Goal: Transaction & Acquisition: Purchase product/service

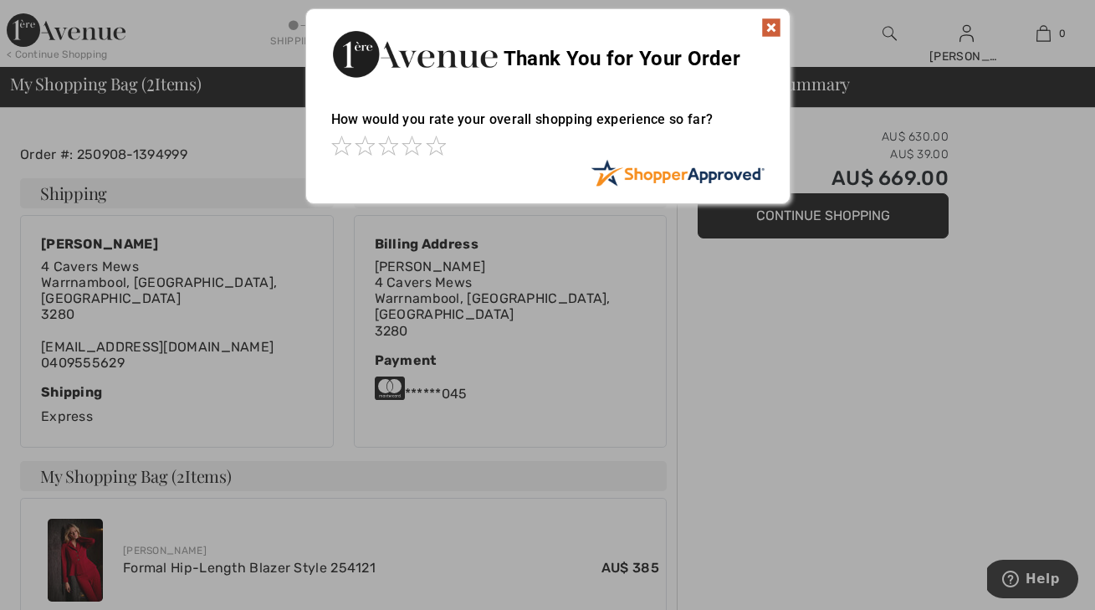
click at [775, 23] on img at bounding box center [771, 28] width 20 height 20
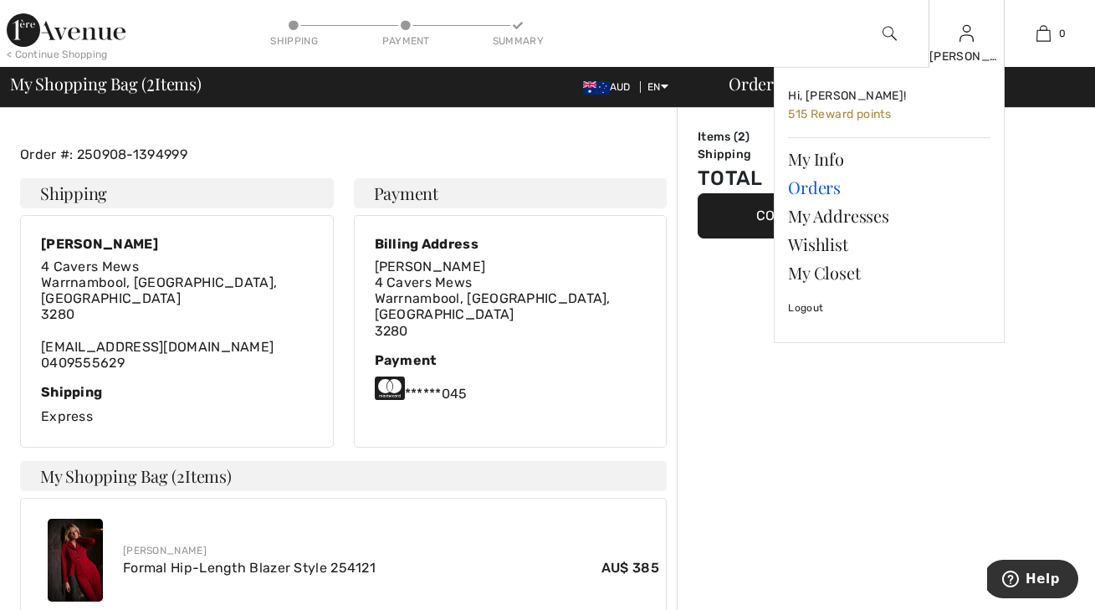
click at [820, 184] on link "Orders" at bounding box center [889, 187] width 202 height 28
click at [821, 183] on link "Orders" at bounding box center [889, 187] width 202 height 28
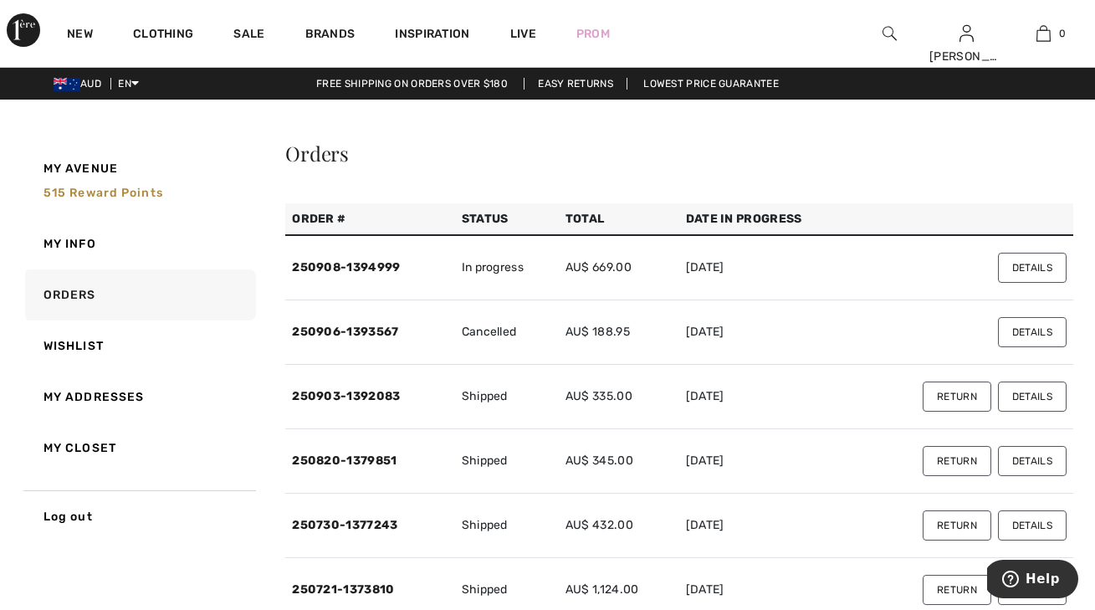
click at [505, 400] on td "Shipped" at bounding box center [507, 397] width 104 height 64
click at [513, 393] on td "Shipped" at bounding box center [507, 397] width 104 height 64
click at [364, 391] on link "250903-1392083" at bounding box center [346, 396] width 108 height 14
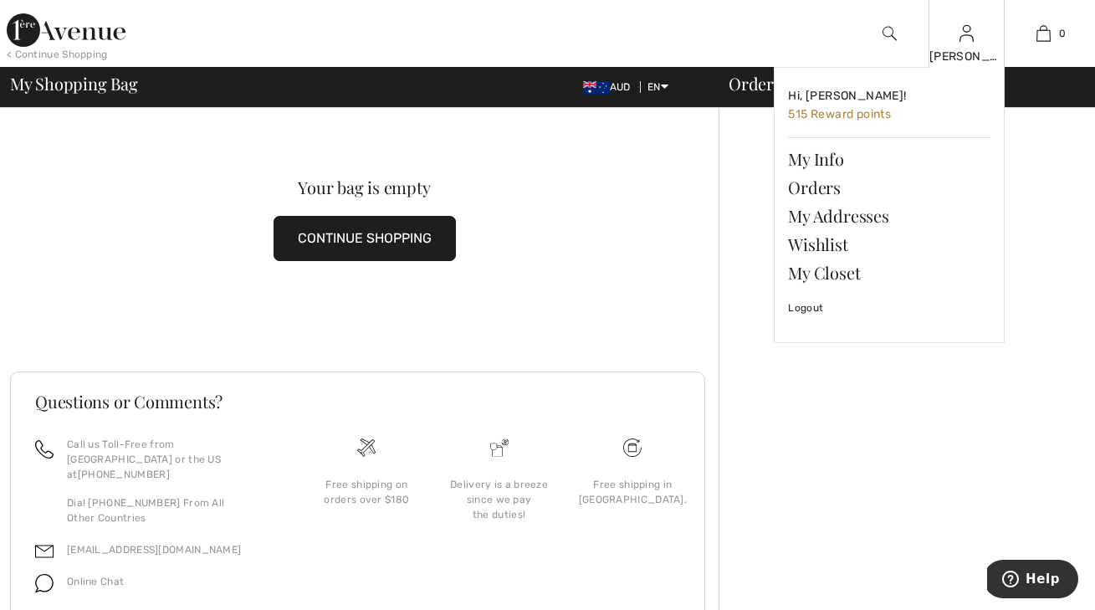
click at [964, 36] on img at bounding box center [966, 33] width 14 height 20
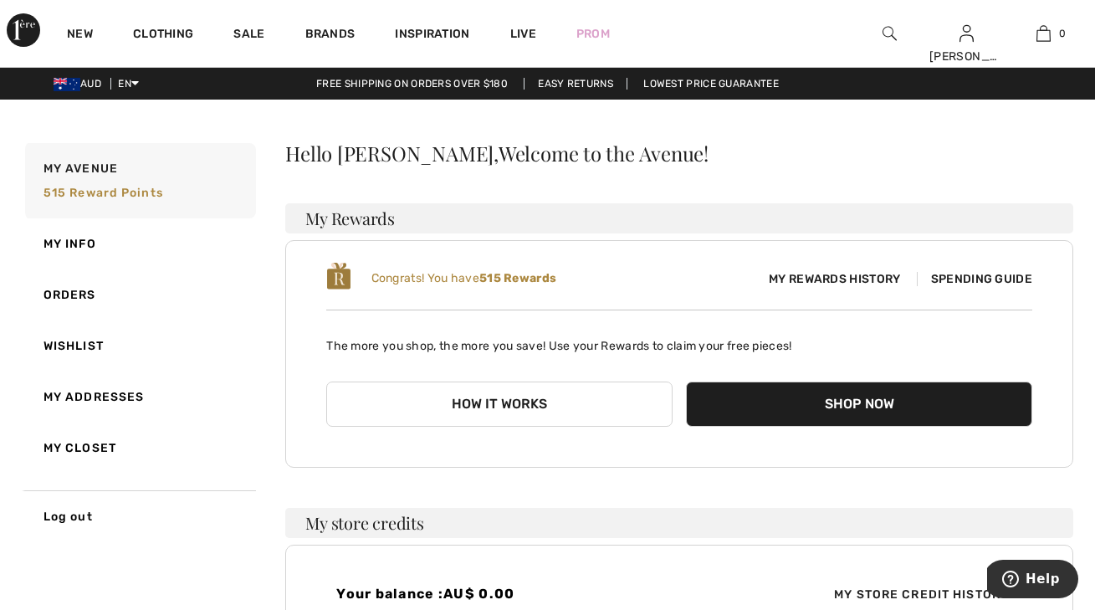
click at [968, 278] on span "Spending Guide" at bounding box center [974, 279] width 115 height 14
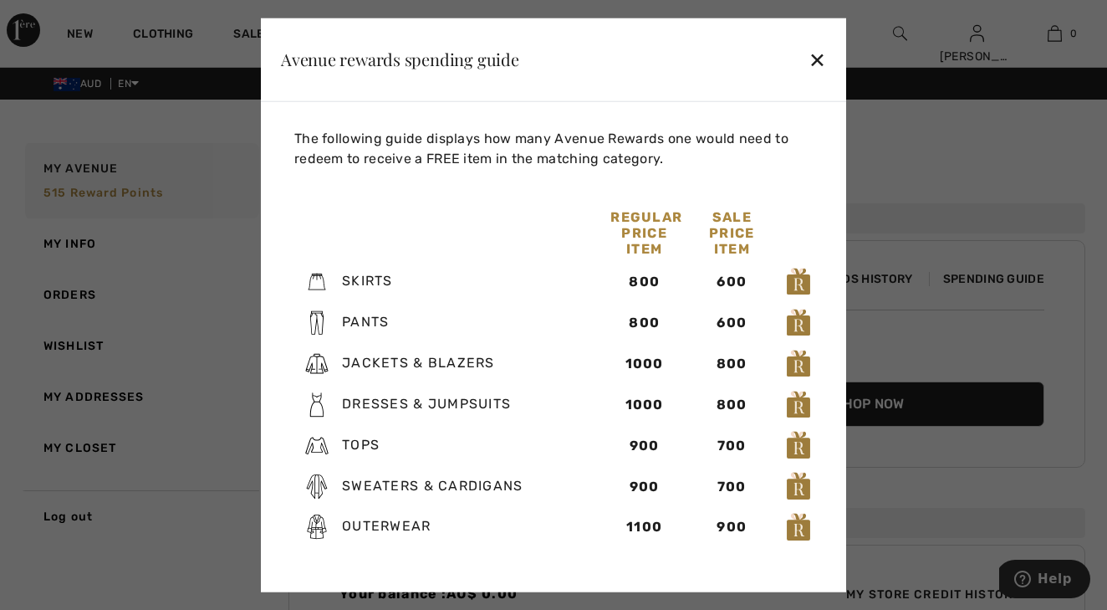
click at [819, 58] on div "✕" at bounding box center [818, 59] width 18 height 35
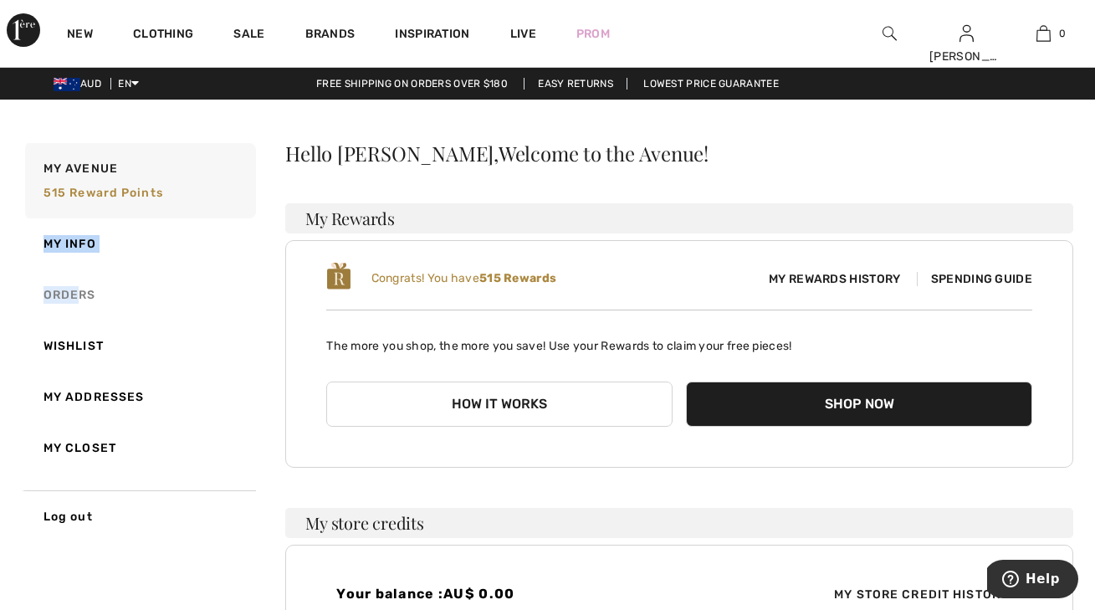
click at [83, 287] on link "Orders" at bounding box center [139, 294] width 234 height 51
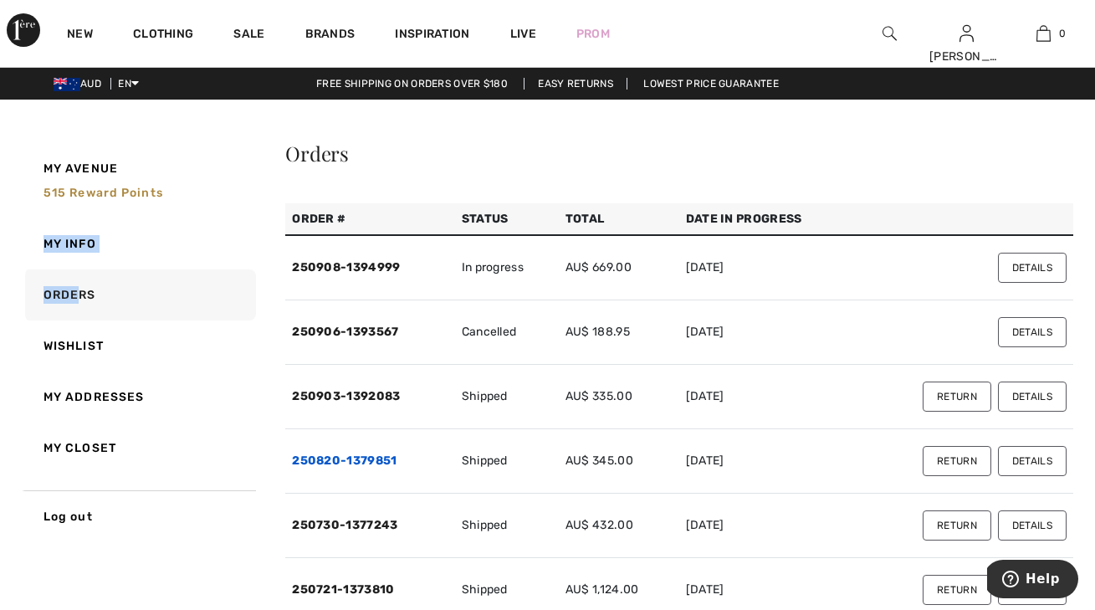
click at [365, 454] on link "250820-1379851" at bounding box center [344, 460] width 105 height 14
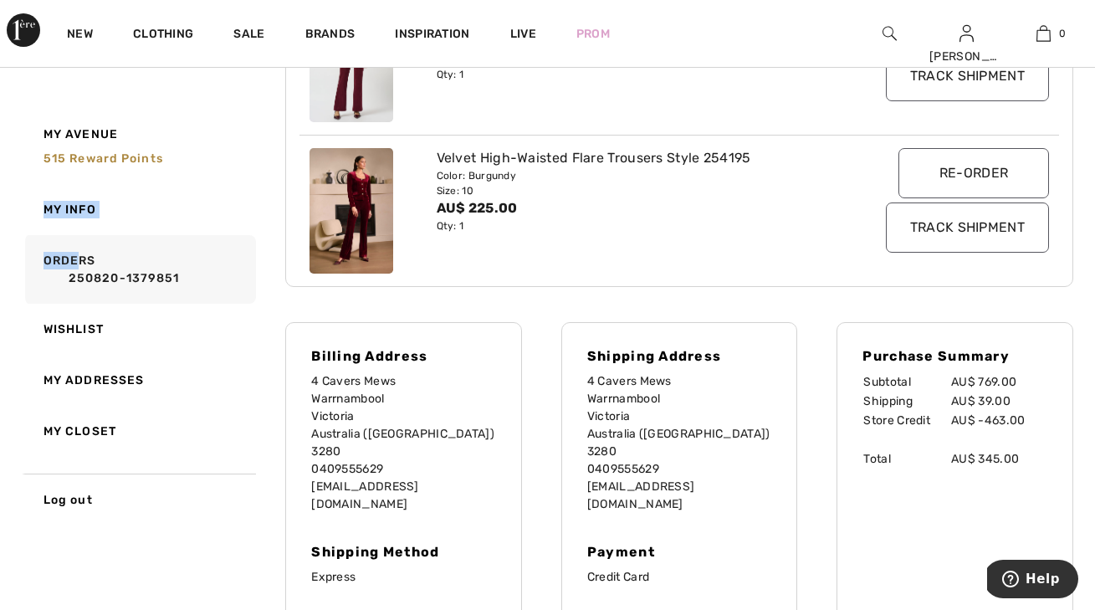
scroll to position [595, 0]
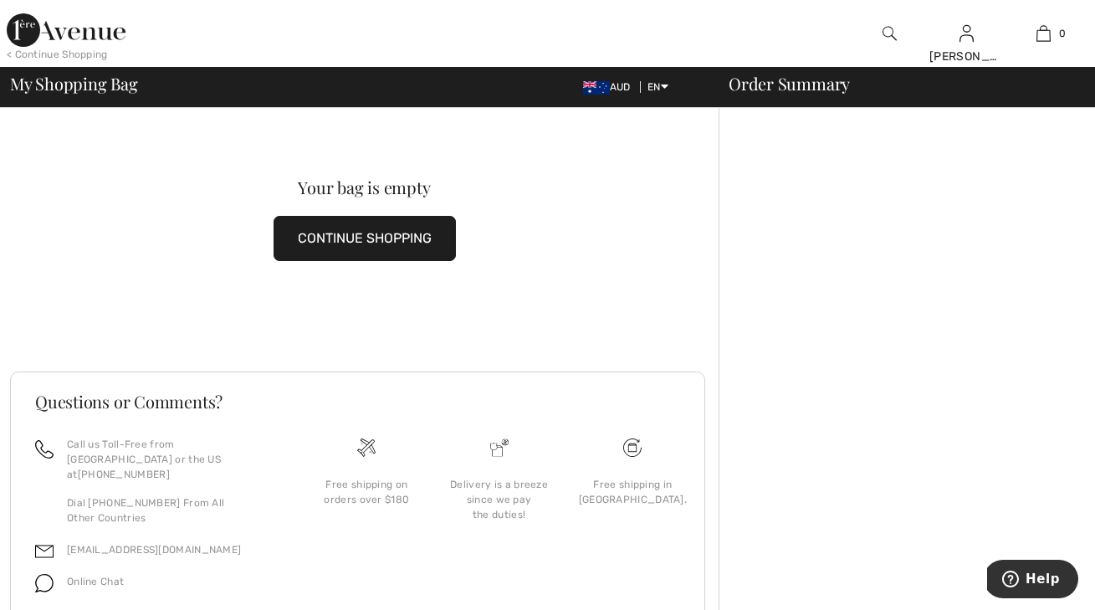
scroll to position [54, 0]
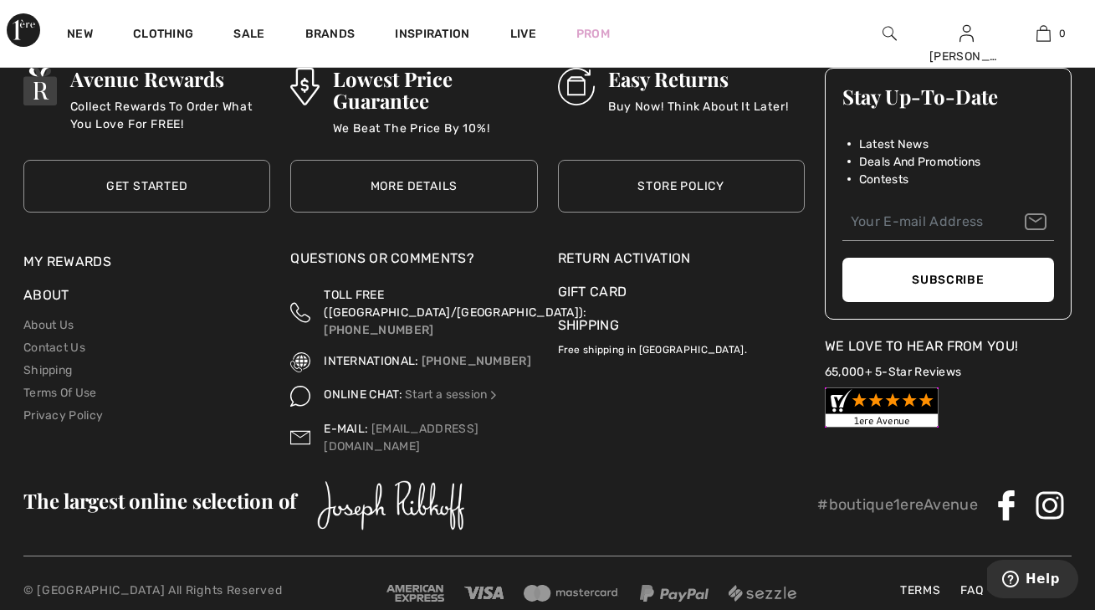
scroll to position [5633, 0]
click at [638, 250] on div "Return Activation" at bounding box center [681, 259] width 247 height 20
click at [646, 249] on div "Return Activation" at bounding box center [681, 259] width 247 height 20
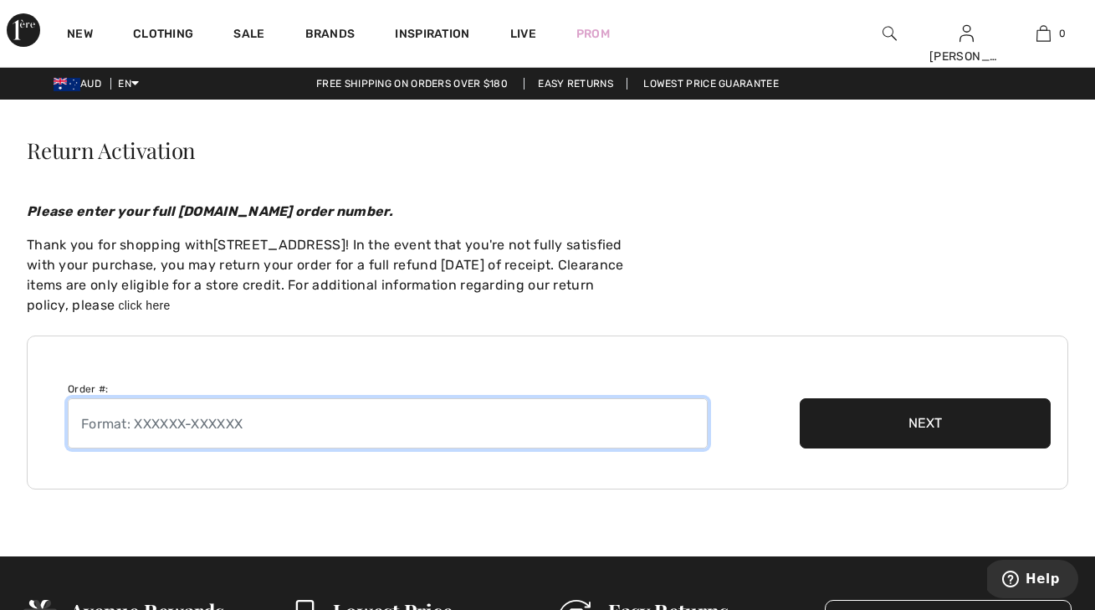
click at [117, 422] on input "text" at bounding box center [388, 423] width 640 height 50
type input "250820-1379851"
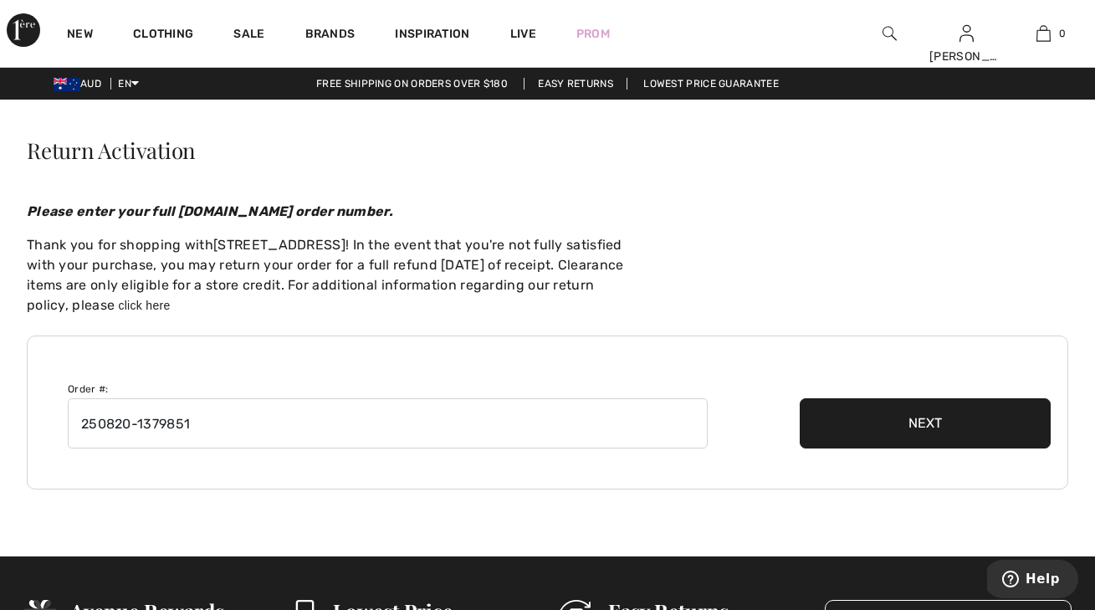
click at [896, 429] on button "Next" at bounding box center [925, 423] width 251 height 50
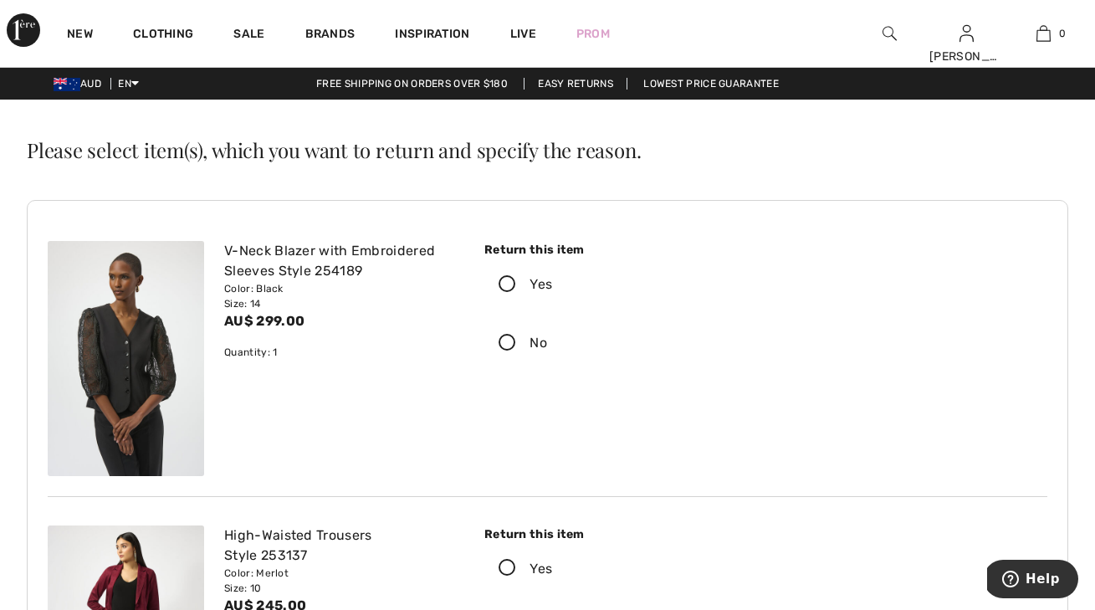
click at [503, 278] on icon at bounding box center [507, 285] width 44 height 18
click at [552, 278] on input "Yes" at bounding box center [557, 284] width 11 height 50
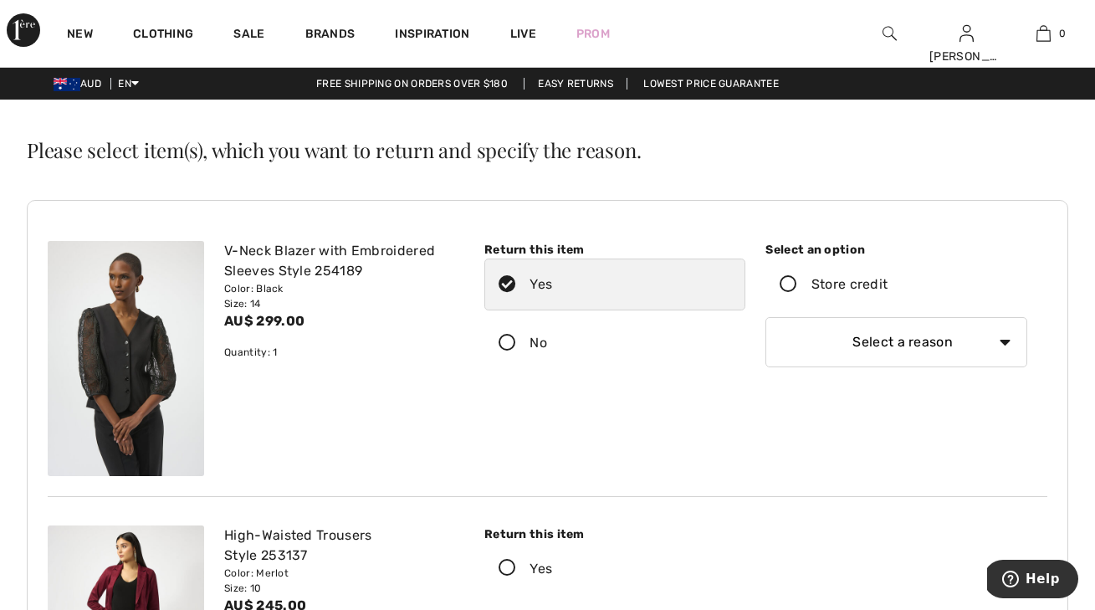
select select "other"
click at [789, 407] on input "text" at bounding box center [896, 412] width 262 height 50
type input "t"
type input "Y"
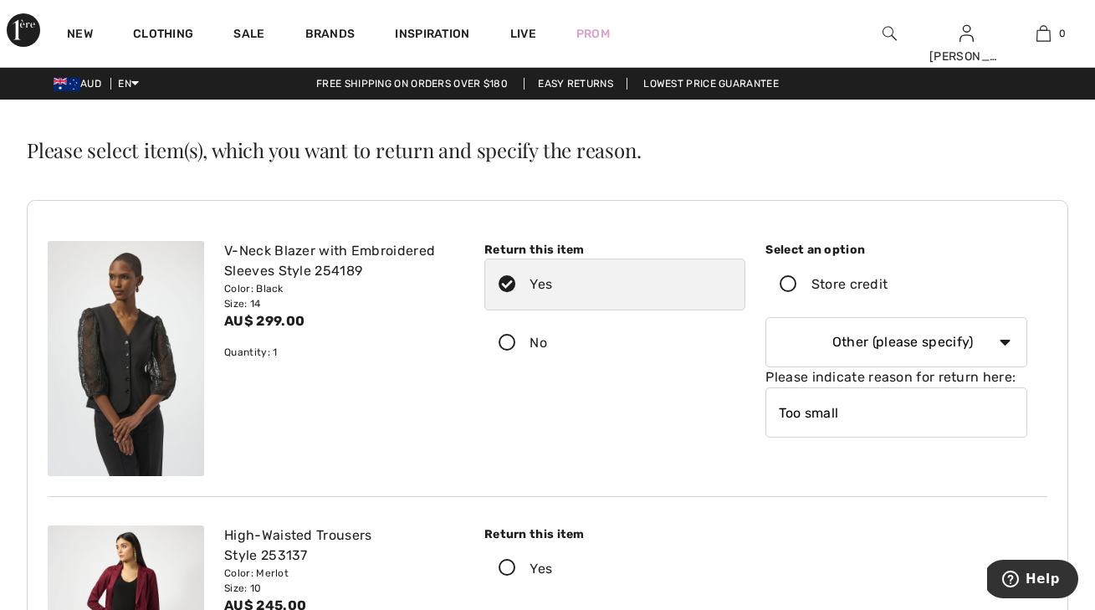
type input "Too small"
click at [792, 281] on icon at bounding box center [788, 285] width 44 height 18
click at [887, 281] on input "Store credit" at bounding box center [892, 284] width 11 height 50
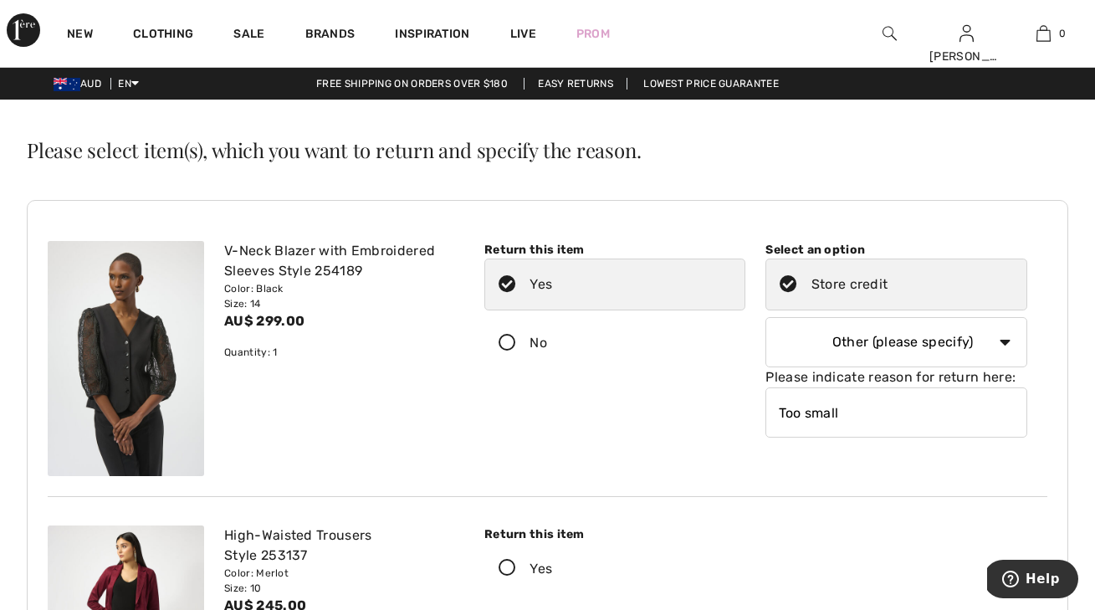
click at [796, 281] on icon at bounding box center [788, 285] width 44 height 18
click at [887, 281] on input "Store credit" at bounding box center [892, 284] width 11 height 50
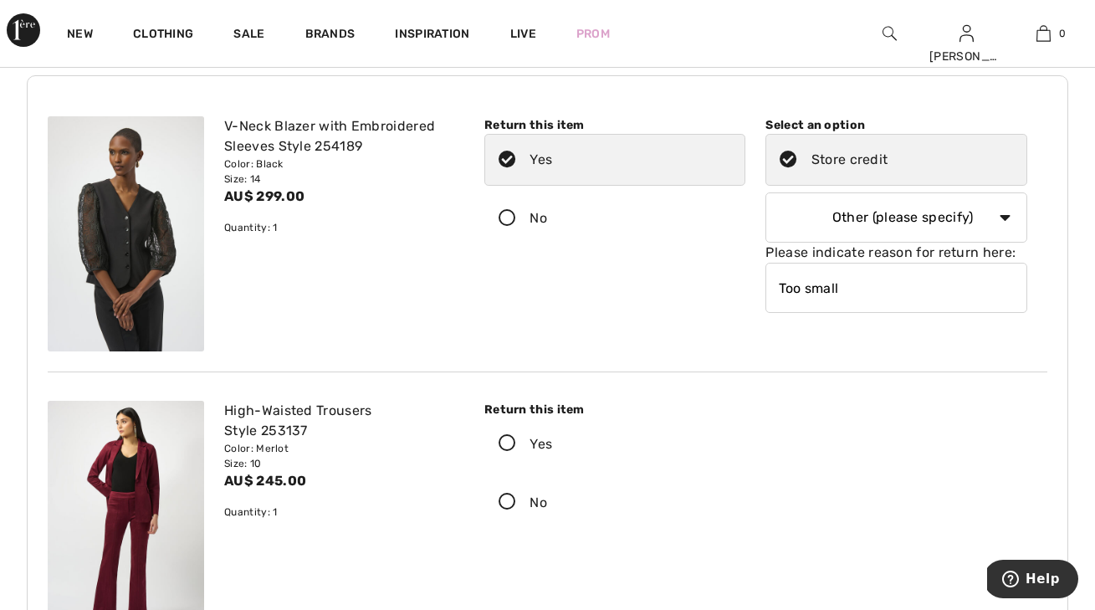
scroll to position [616, 0]
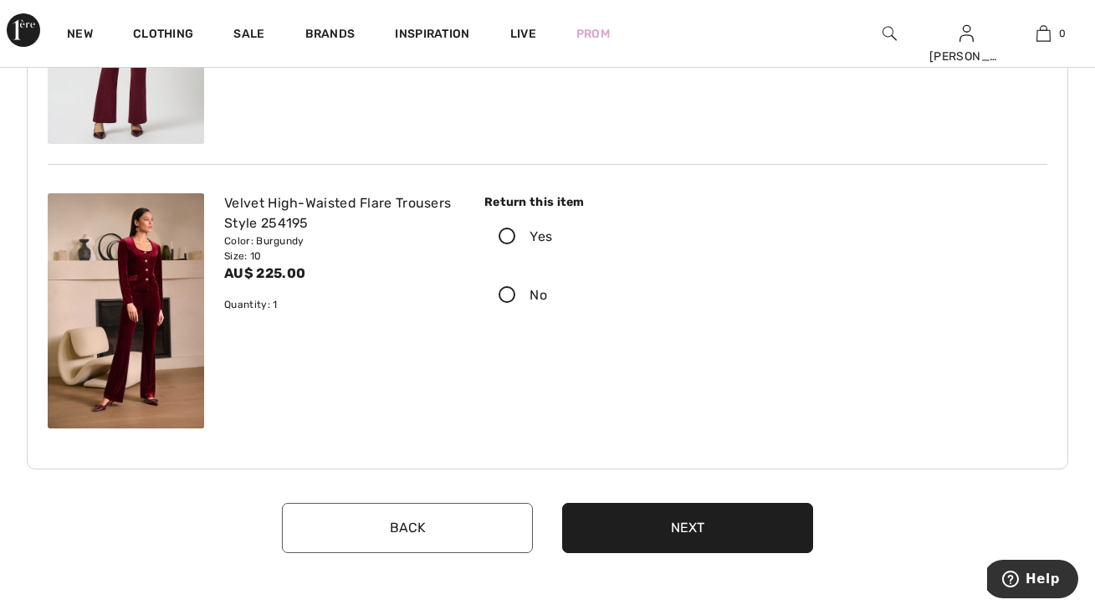
click at [716, 535] on button "Next" at bounding box center [687, 528] width 251 height 50
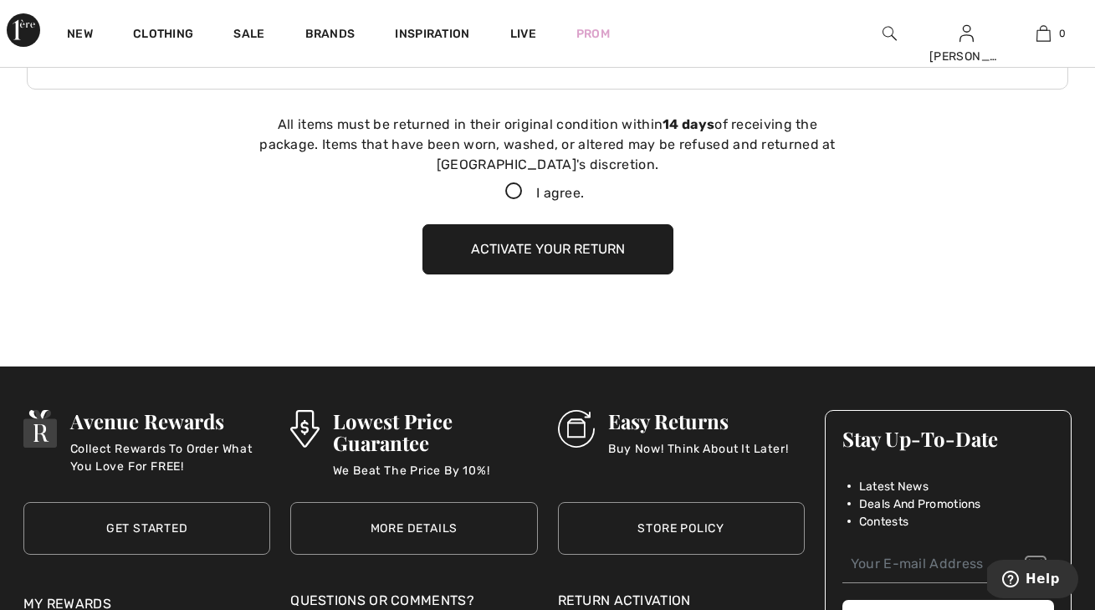
scroll to position [1009, 0]
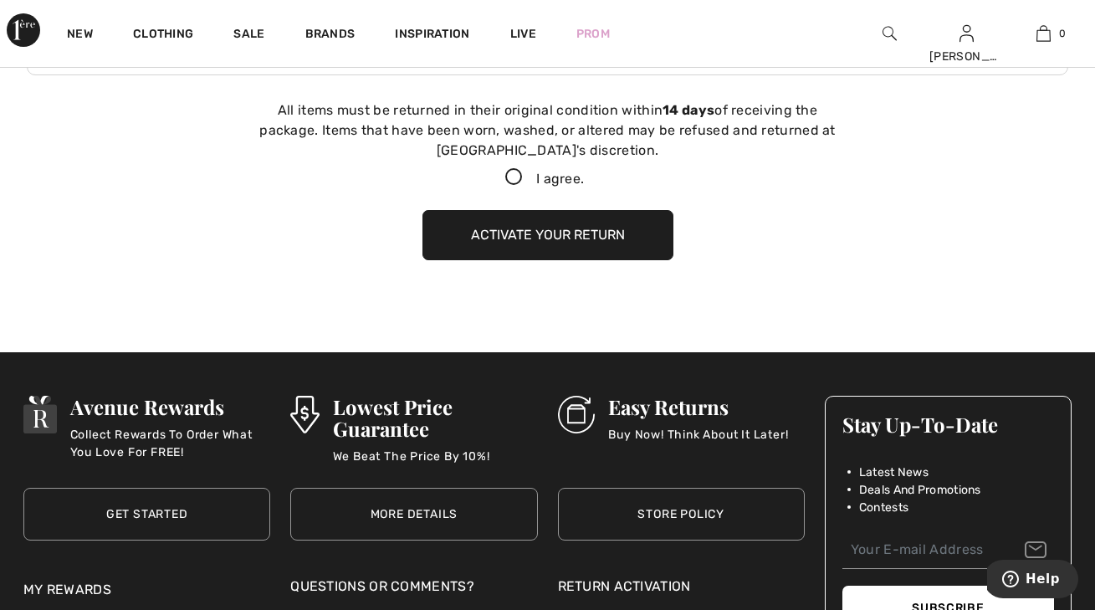
click at [511, 171] on icon at bounding box center [514, 178] width 44 height 18
click at [584, 172] on input "I agree." at bounding box center [589, 177] width 11 height 11
checkbox input "true"
click at [507, 234] on button "Activate your return" at bounding box center [547, 235] width 251 height 50
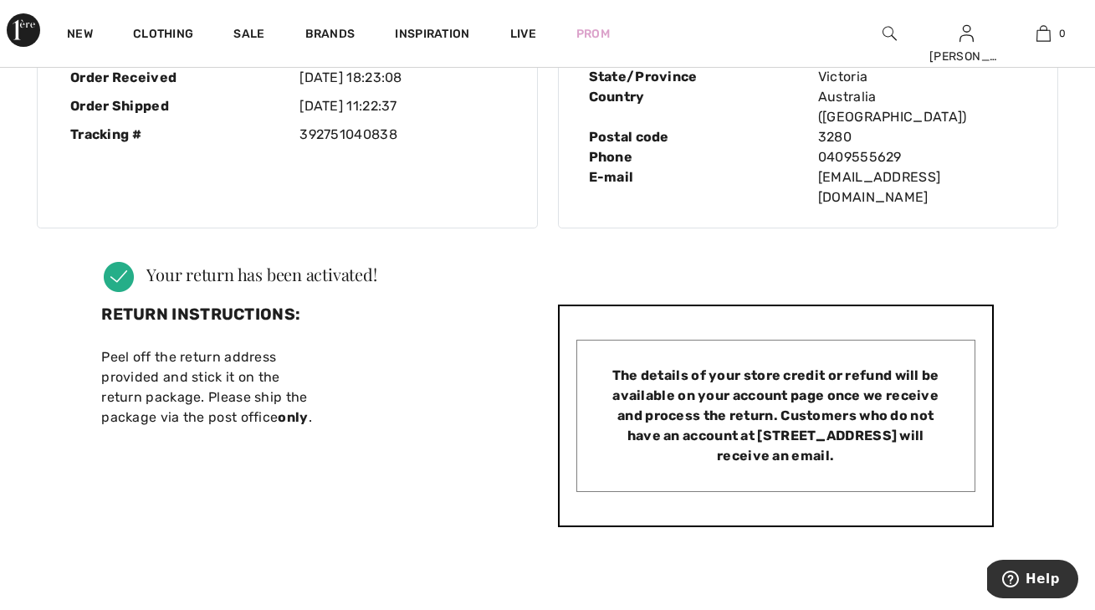
scroll to position [0, 0]
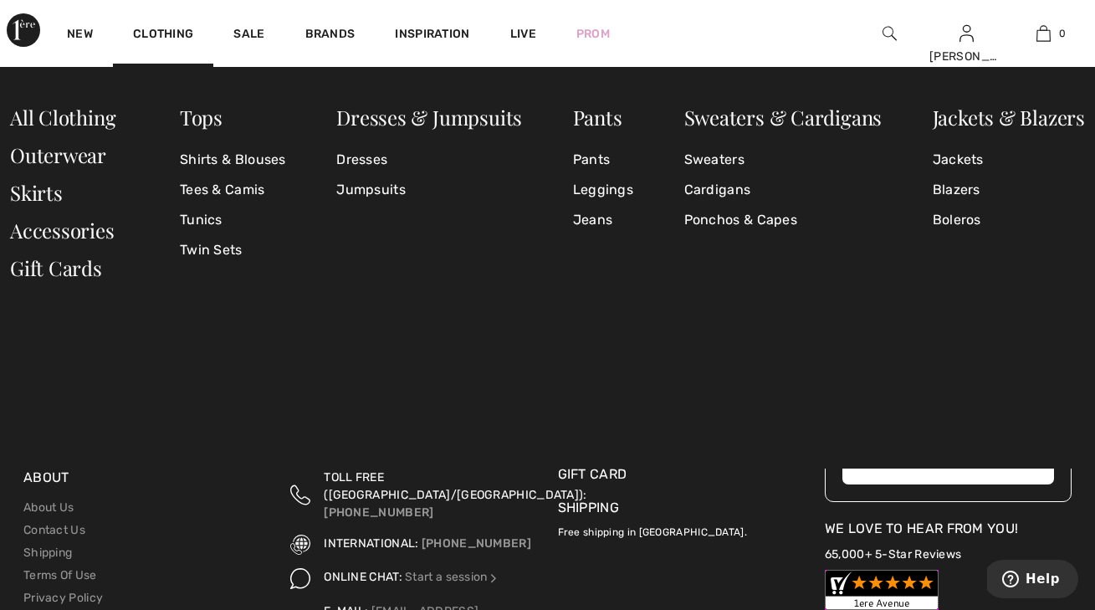
scroll to position [4669, 0]
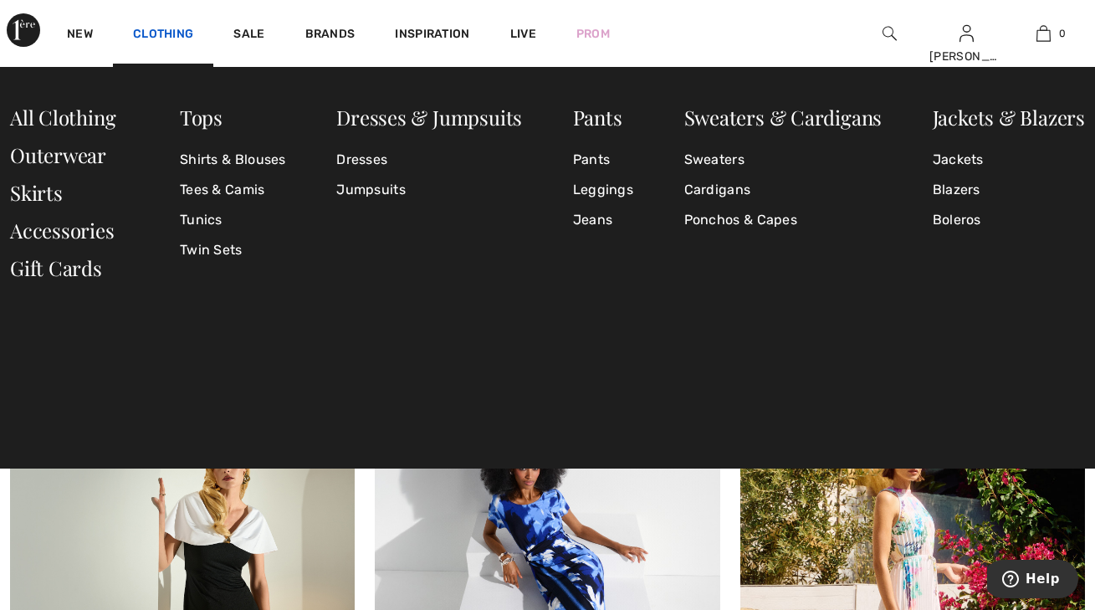
click at [184, 33] on link "Clothing" at bounding box center [163, 36] width 60 height 18
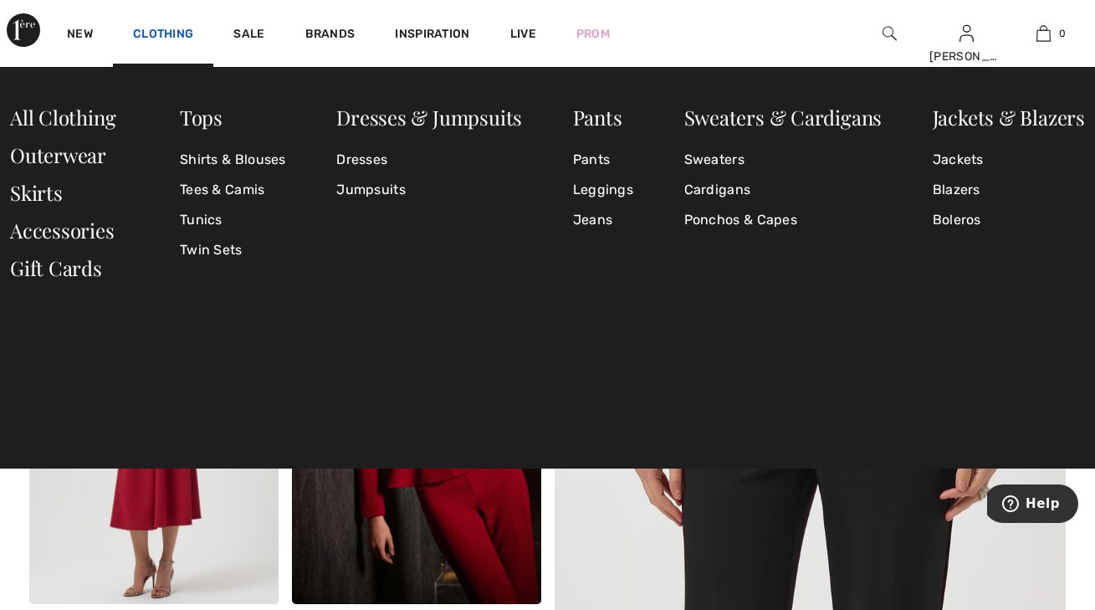
click at [181, 33] on link "Clothing" at bounding box center [163, 36] width 60 height 18
click at [200, 118] on link "Tops" at bounding box center [201, 117] width 43 height 27
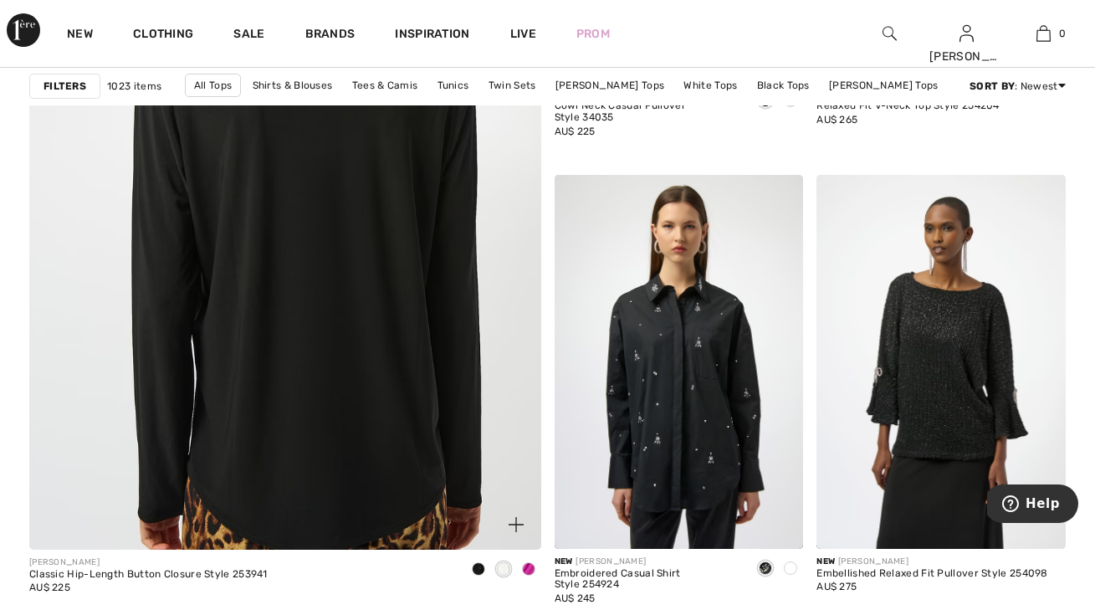
scroll to position [4011, 0]
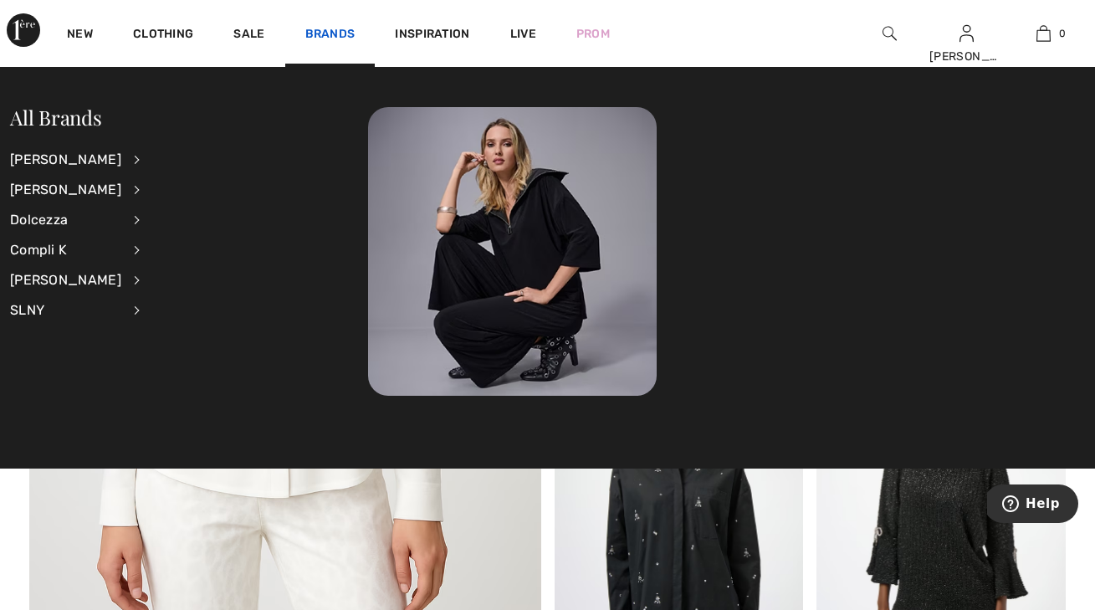
click at [324, 29] on link "Brands" at bounding box center [330, 36] width 50 height 18
click at [92, 155] on div "[PERSON_NAME]" at bounding box center [65, 160] width 111 height 30
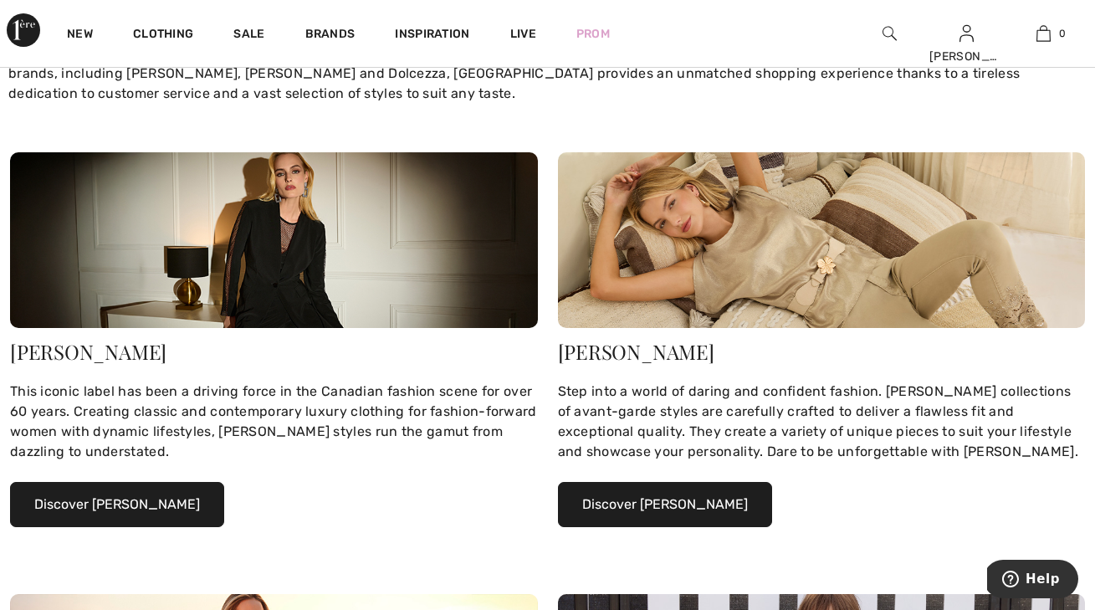
scroll to position [293, 0]
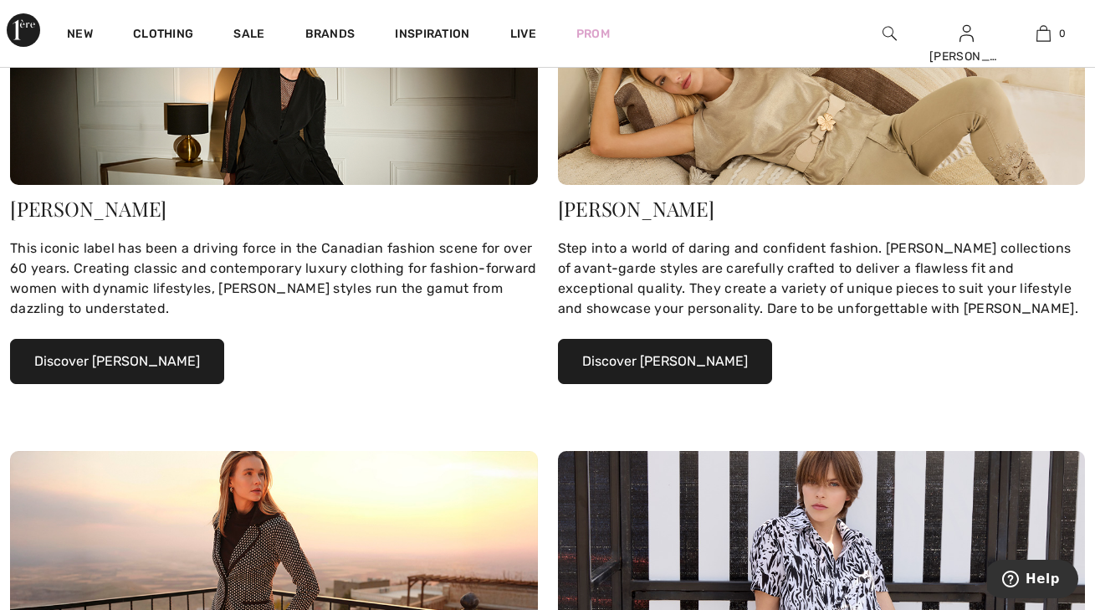
click at [127, 355] on button "Discover [PERSON_NAME]" at bounding box center [117, 361] width 214 height 45
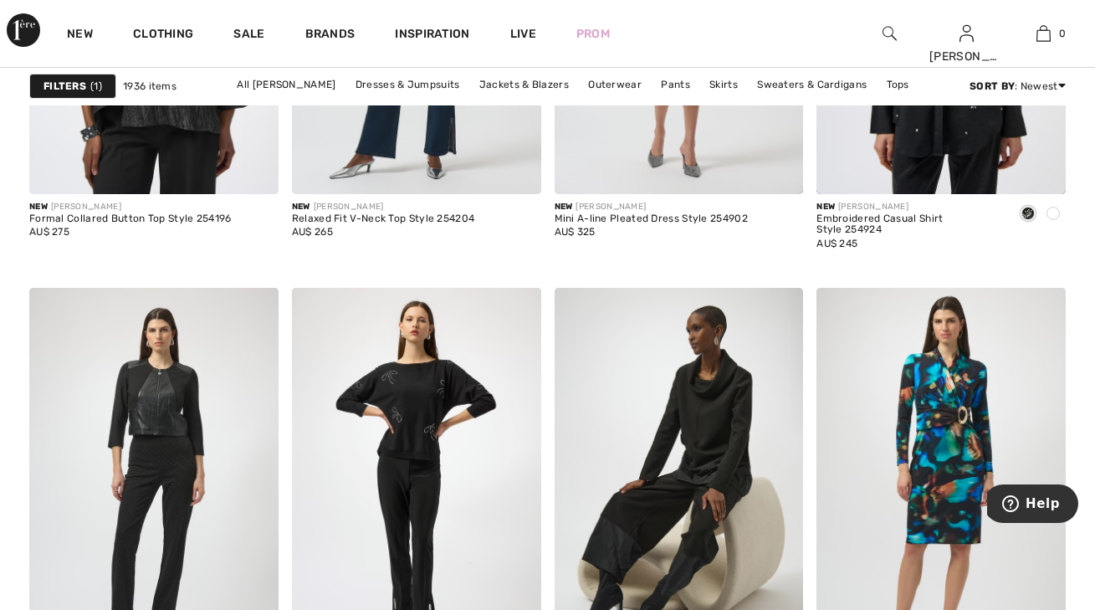
scroll to position [7400, 0]
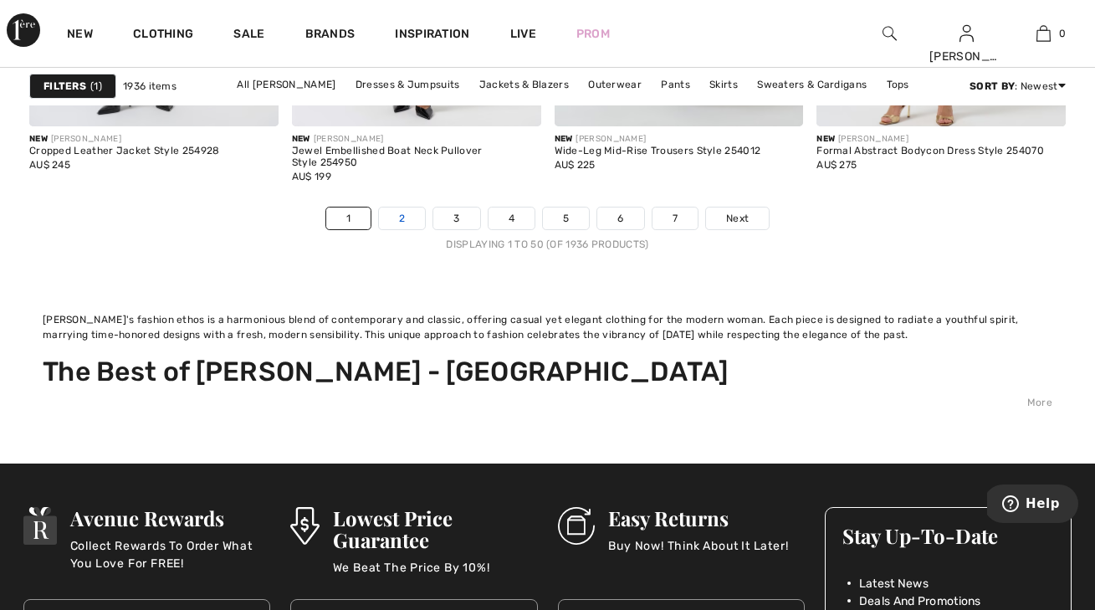
click at [417, 217] on link "2" at bounding box center [402, 218] width 46 height 22
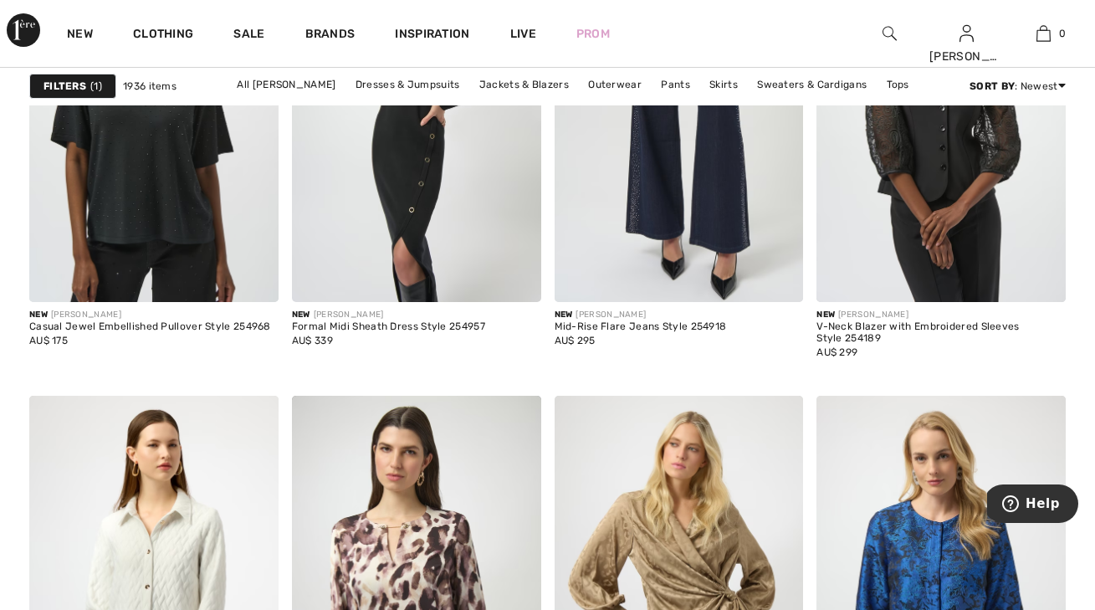
scroll to position [2839, 0]
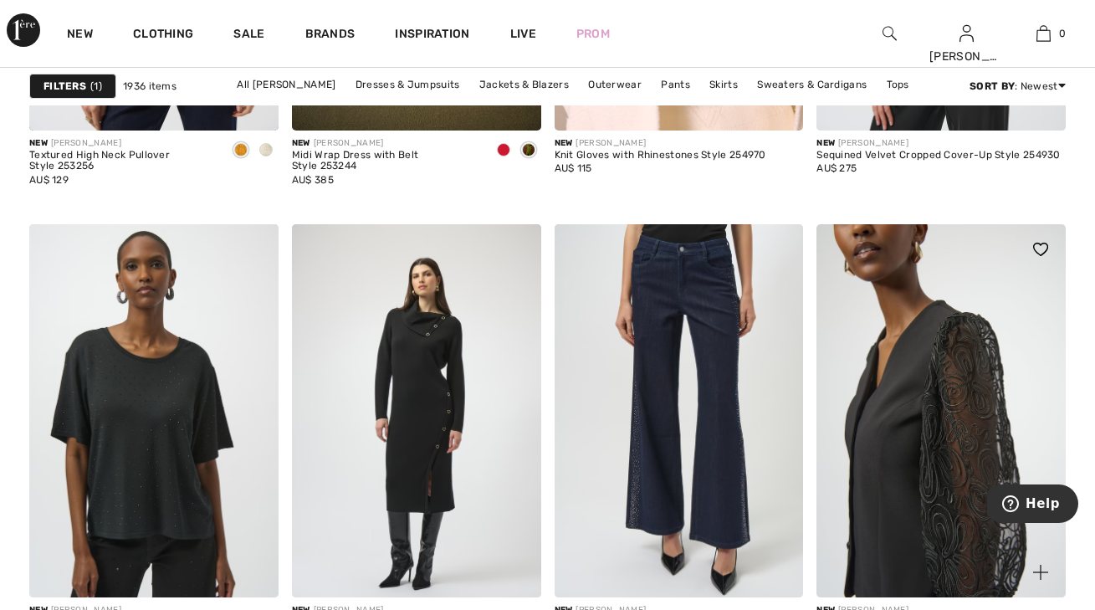
click at [899, 359] on img at bounding box center [940, 411] width 249 height 374
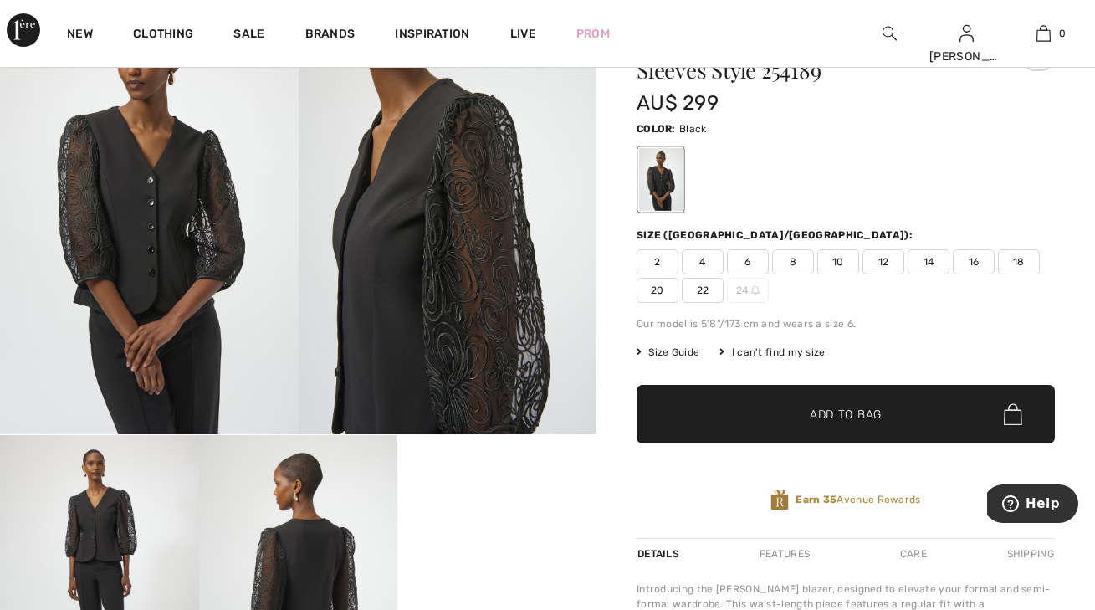
click at [968, 265] on span "16" at bounding box center [974, 261] width 42 height 25
click at [881, 415] on span "Add to Bag" at bounding box center [846, 415] width 72 height 18
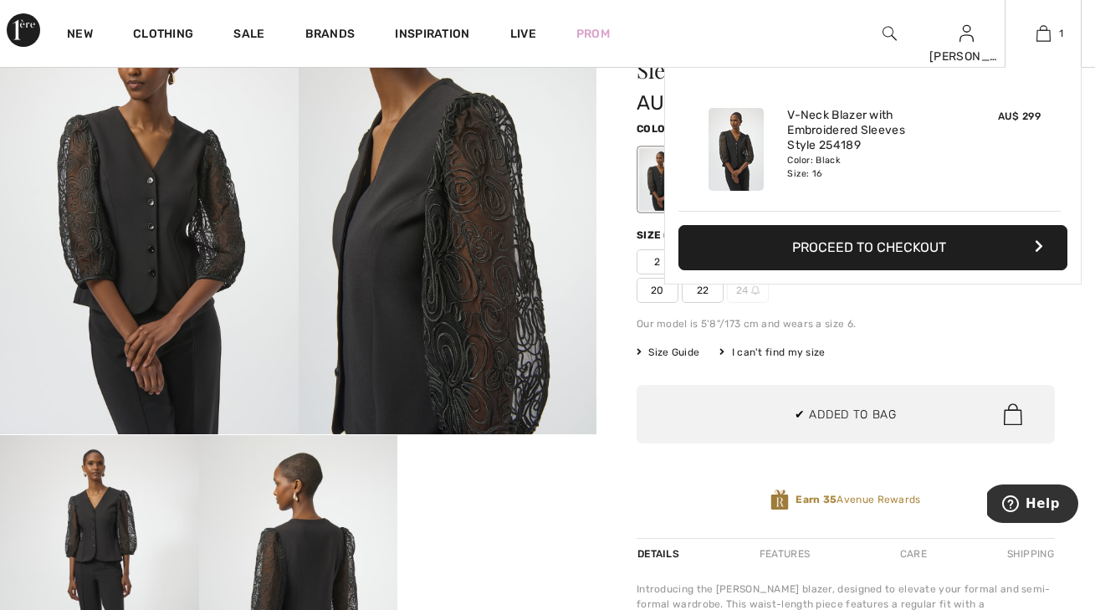
click at [797, 249] on button "Proceed to Checkout" at bounding box center [872, 247] width 389 height 45
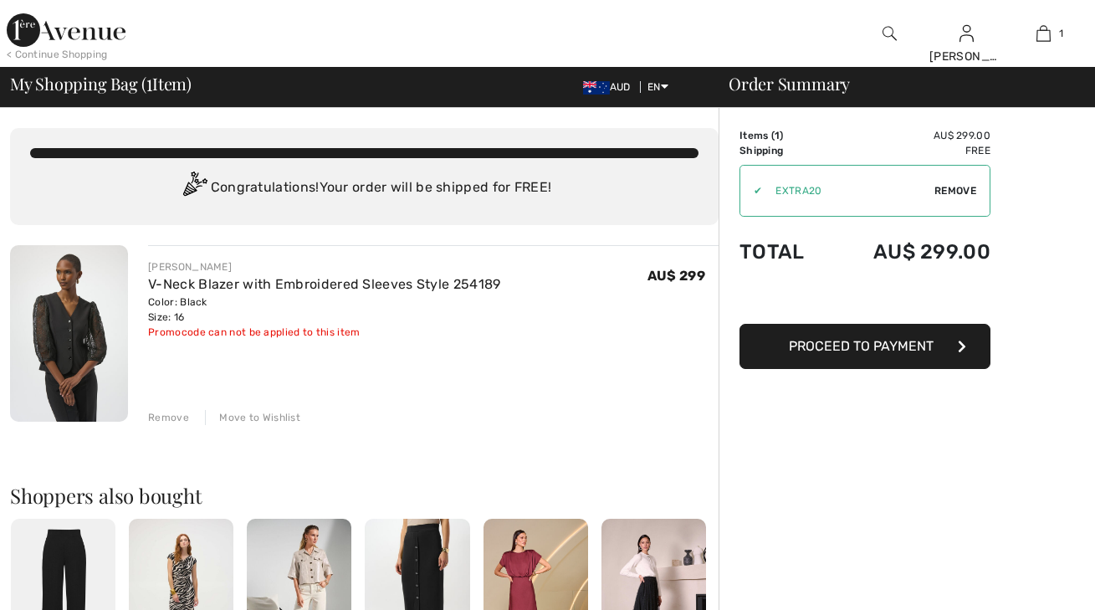
click at [819, 345] on span "Proceed to Payment" at bounding box center [861, 346] width 145 height 16
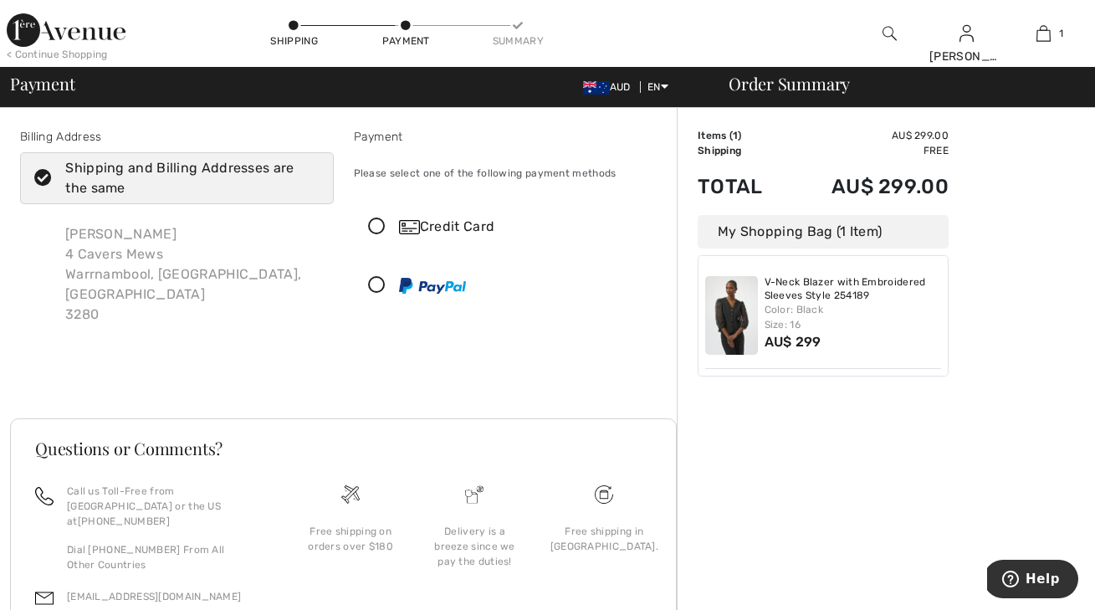
click at [375, 225] on icon at bounding box center [377, 227] width 44 height 18
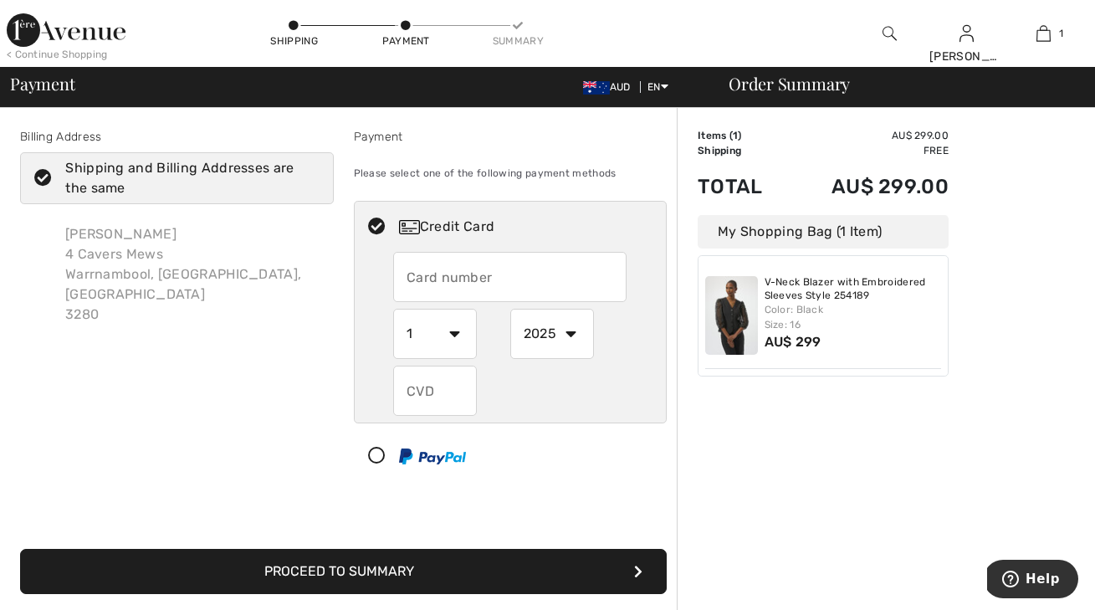
click at [406, 275] on input "text" at bounding box center [509, 277] width 233 height 50
type input "[CREDIT_CARD_NUMBER]"
select select "6"
select select "2028"
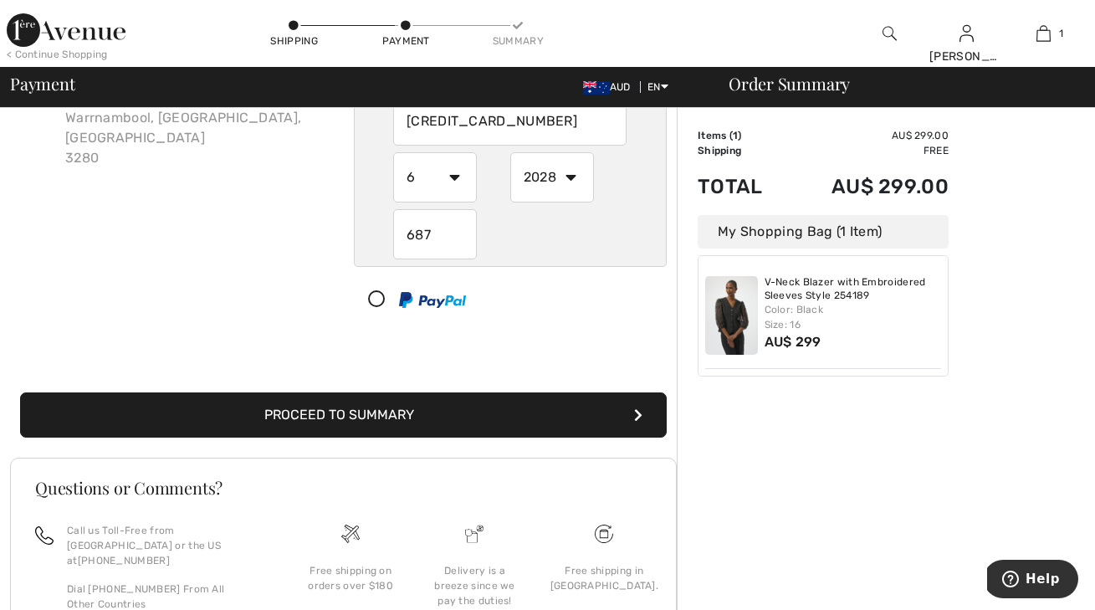
scroll to position [289, 0]
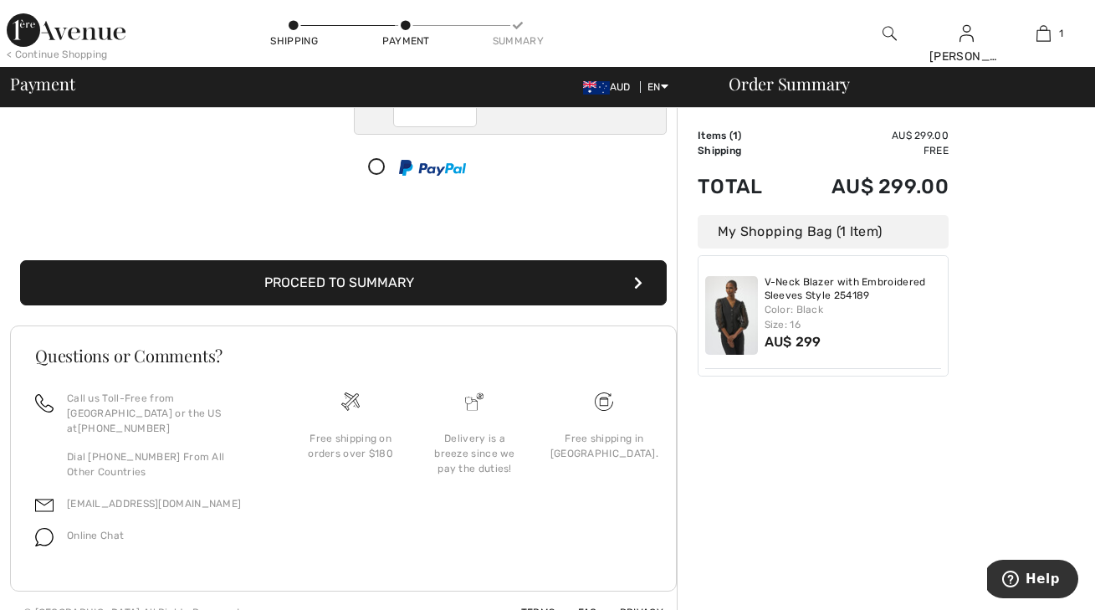
type input "687"
click at [410, 275] on button "Proceed to Summary" at bounding box center [343, 282] width 646 height 45
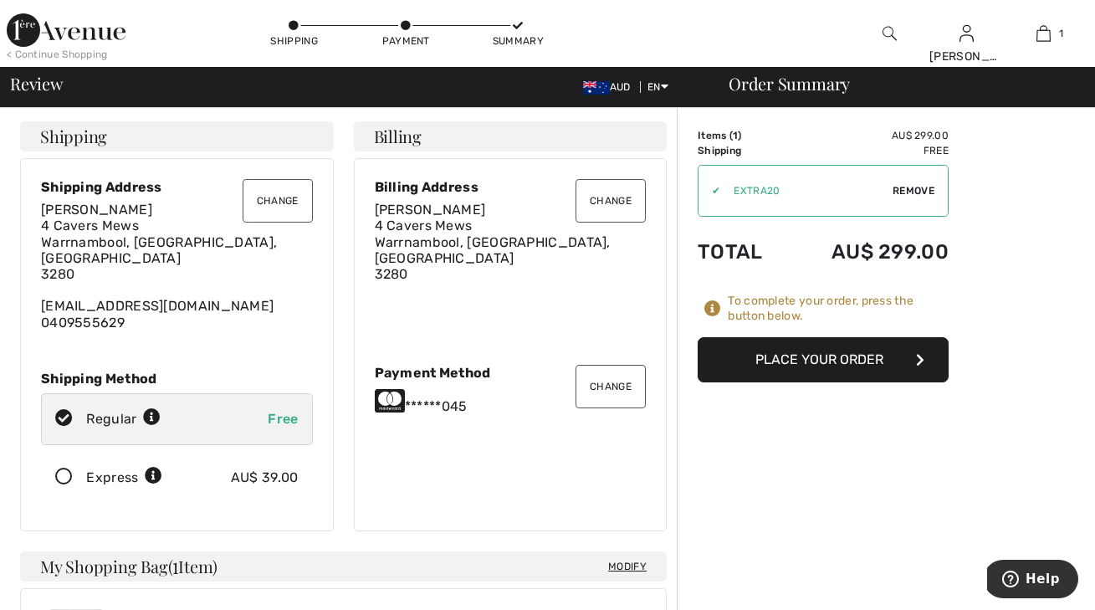
click at [723, 356] on button "Place Your Order" at bounding box center [822, 359] width 251 height 45
